Goal: Check status

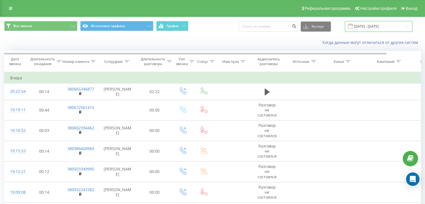
click at [382, 28] on input "[DATE] - [DATE]" at bounding box center [379, 26] width 68 height 11
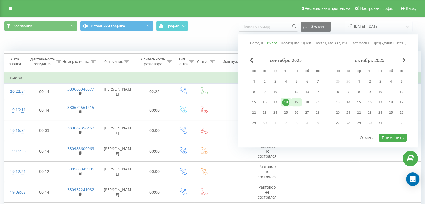
click at [297, 103] on div "19" at bounding box center [296, 102] width 7 height 7
click at [387, 136] on button "Применить" at bounding box center [393, 138] width 28 height 8
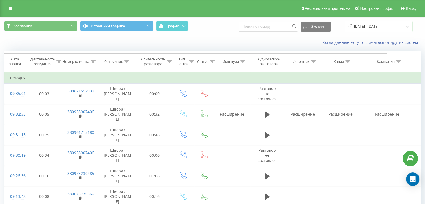
click at [389, 29] on input "[DATE] - [DATE]" at bounding box center [379, 26] width 68 height 11
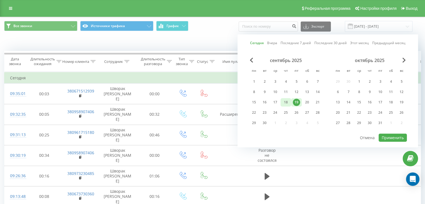
click at [285, 101] on div "18" at bounding box center [285, 102] width 7 height 7
click at [295, 101] on div "19" at bounding box center [296, 102] width 7 height 7
click at [396, 136] on button "Применить" at bounding box center [393, 138] width 28 height 8
type input "[DATE] - [DATE]"
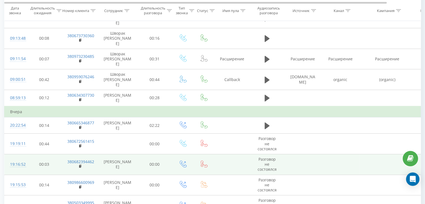
scroll to position [168, 0]
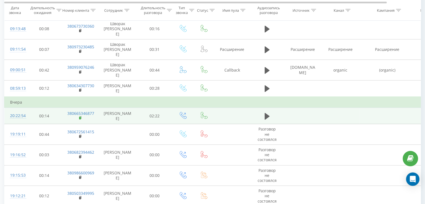
click at [81, 117] on rect at bounding box center [80, 118] width 2 height 3
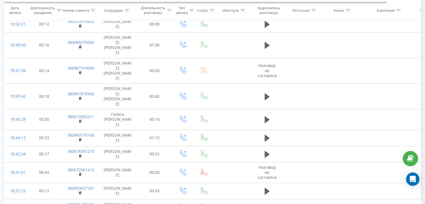
scroll to position [475, 0]
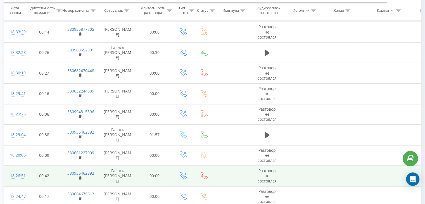
scroll to position [727, 0]
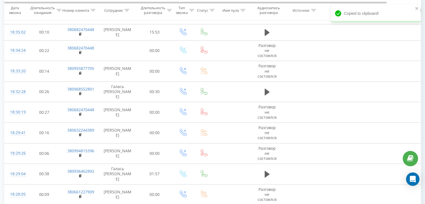
scroll to position [671, 0]
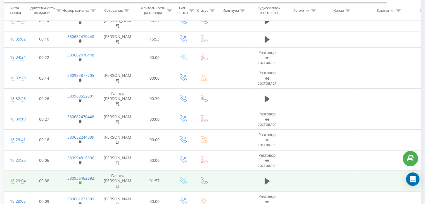
click at [80, 182] on rect at bounding box center [80, 183] width 2 height 3
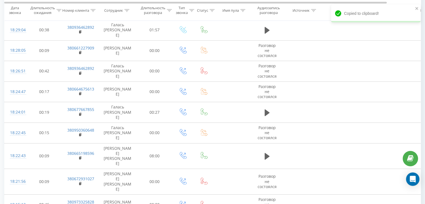
scroll to position [839, 0]
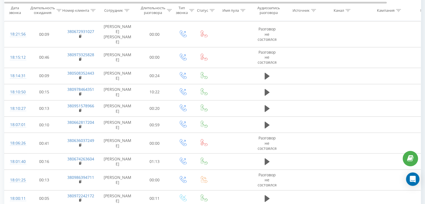
scroll to position [979, 0]
